Goal: Check status: Check status

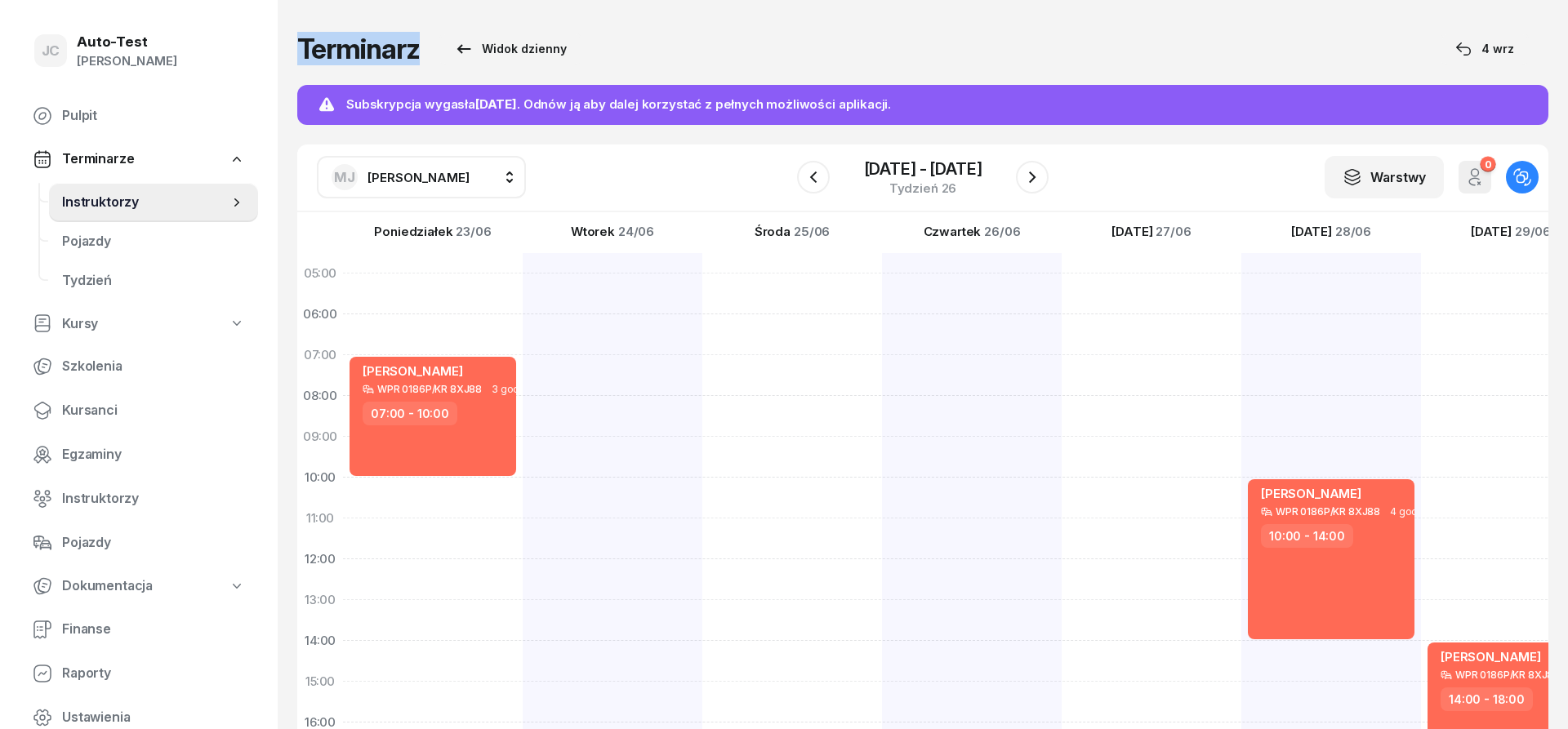
drag, startPoint x: 712, startPoint y: 51, endPoint x: 302, endPoint y: 55, distance: 410.0
click at [302, 55] on div "Terminarz Widok dzienny [DATE]" at bounding box center [923, 49] width 1251 height 33
click at [302, 53] on h1 "Terminarz" at bounding box center [359, 48] width 122 height 29
drag, startPoint x: 302, startPoint y: 50, endPoint x: 647, endPoint y: 49, distance: 345.0
click at [647, 49] on div "Terminarz Widok dzienny [DATE]" at bounding box center [923, 49] width 1251 height 33
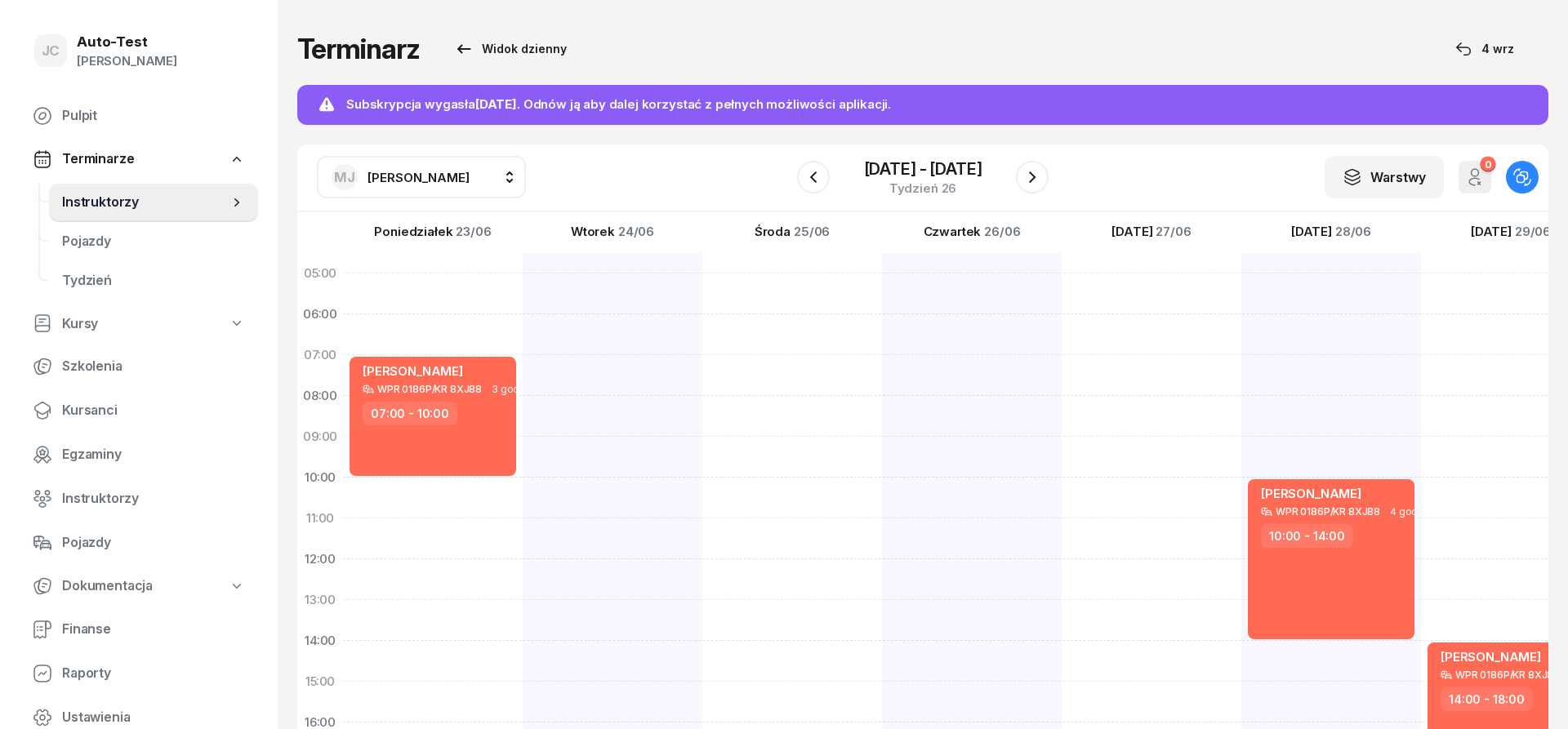
click at [727, 50] on div "Terminarz Widok dzienny [DATE]" at bounding box center [923, 49] width 1251 height 33
drag, startPoint x: 781, startPoint y: 52, endPoint x: 292, endPoint y: 48, distance: 489.0
click at [292, 48] on div "Terminarz Widok dzienny [DATE] Subskrypcja wygasła [DATE] . Odnów ją aby dalej …" at bounding box center [923, 392] width 1291 height 784
click at [293, 52] on div "Terminarz Widok dzienny [DATE] Subskrypcja wygasła [DATE] . Odnów ją aby dalej …" at bounding box center [923, 392] width 1291 height 784
drag, startPoint x: 295, startPoint y: 46, endPoint x: 674, endPoint y: 48, distance: 379.0
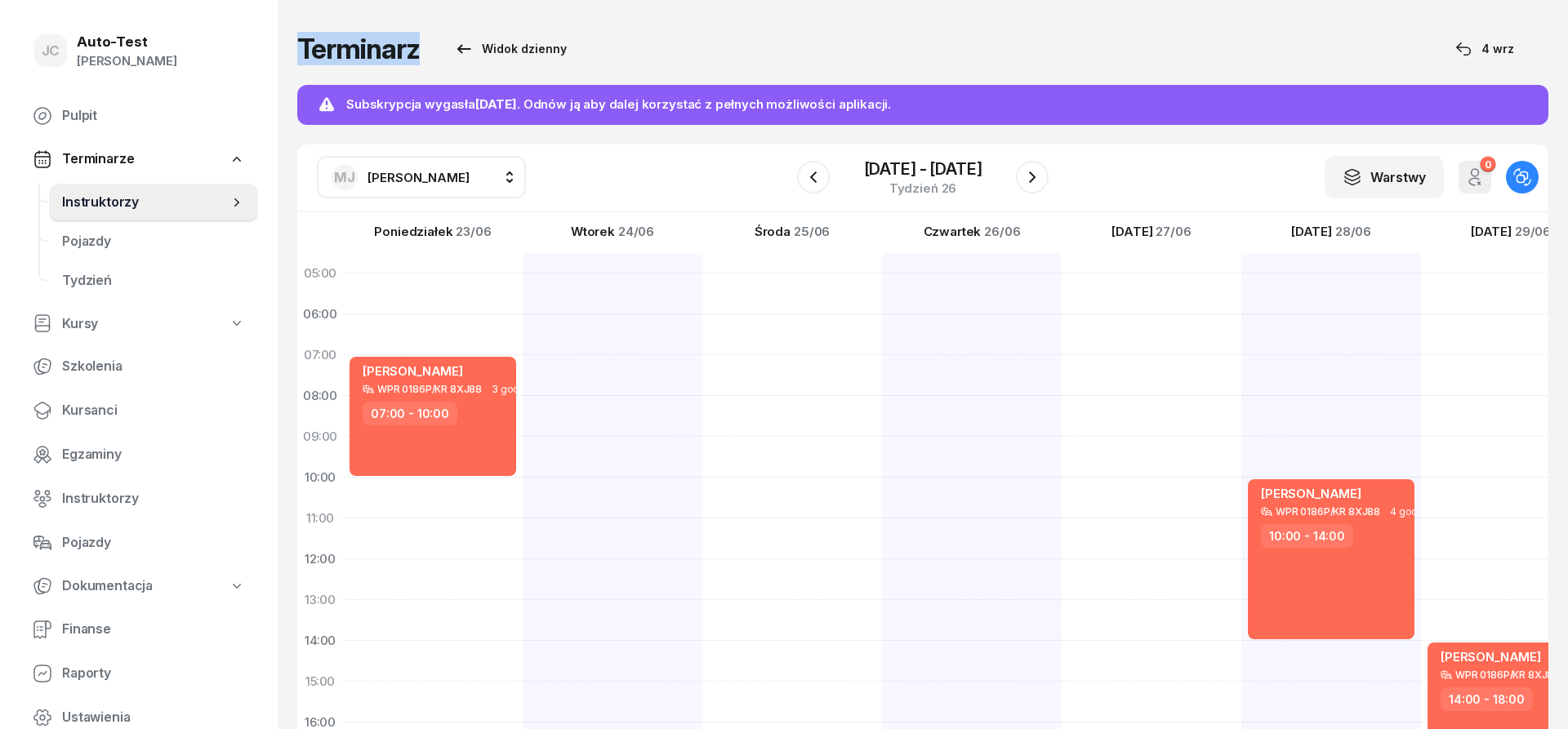
click at [674, 48] on div "Terminarz Widok dzienny [DATE] Subskrypcja wygasła [DATE] . Odnów ją aby dalej …" at bounding box center [923, 392] width 1291 height 784
click at [733, 45] on div "Terminarz Widok dzienny [DATE]" at bounding box center [923, 49] width 1251 height 33
